Goal: Obtain resource: Download file/media

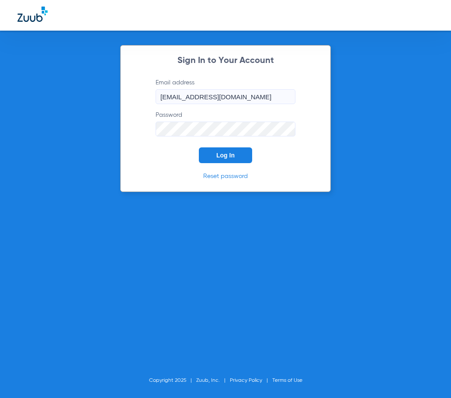
click at [224, 150] on button "Log In" at bounding box center [225, 155] width 53 height 16
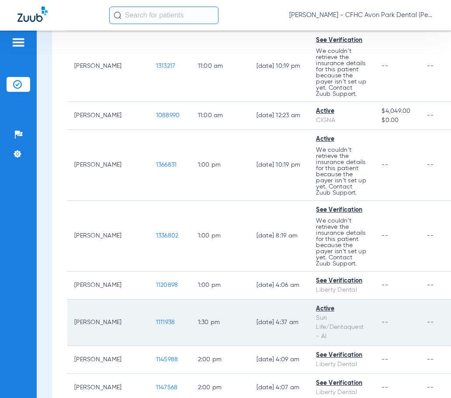
scroll to position [656, 0]
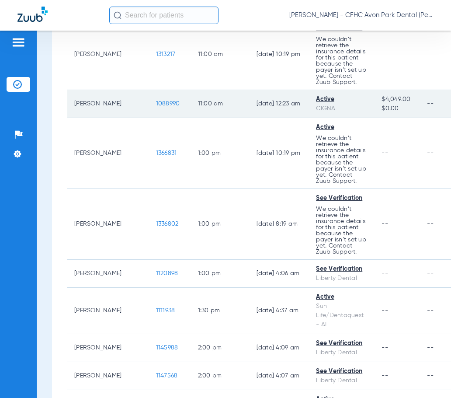
click at [156, 104] on span "1088990" at bounding box center [168, 104] width 24 height 6
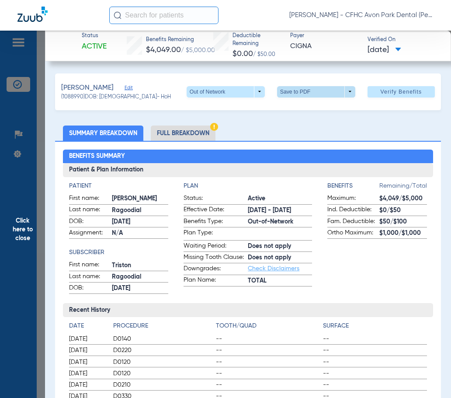
click at [308, 89] on span at bounding box center [316, 91] width 21 height 21
click at [310, 110] on span "Save to PDF" at bounding box center [313, 109] width 35 height 6
click at [26, 231] on span "Click here to close" at bounding box center [22, 230] width 45 height 398
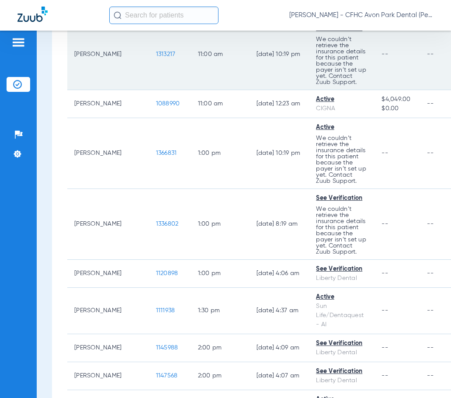
click at [156, 52] on span "1313217" at bounding box center [166, 54] width 20 height 6
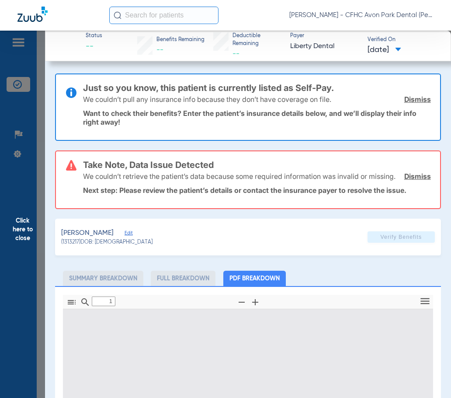
type input "0"
select select "page-width"
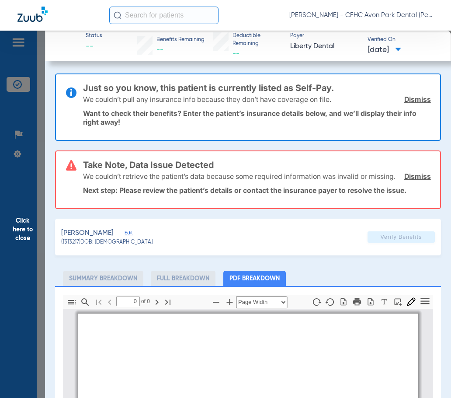
type input "1"
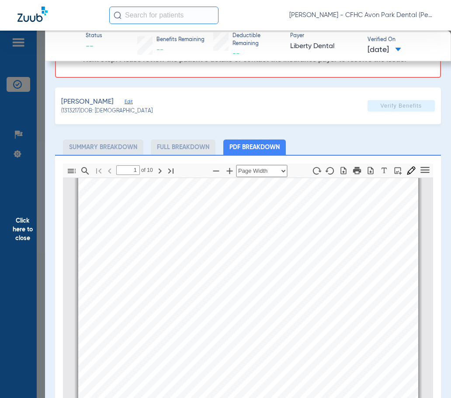
scroll to position [48, 0]
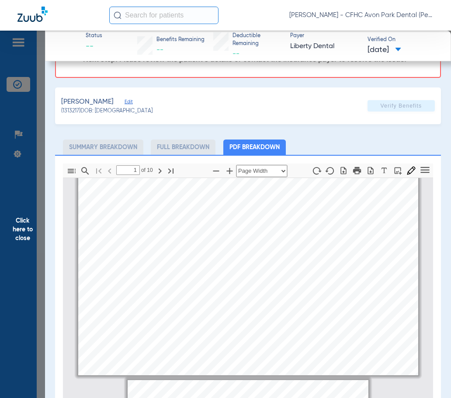
click at [231, 276] on div "Information provided below will be cross-checked with member eligibility record…" at bounding box center [248, 254] width 340 height 241
